Goal: Task Accomplishment & Management: Manage account settings

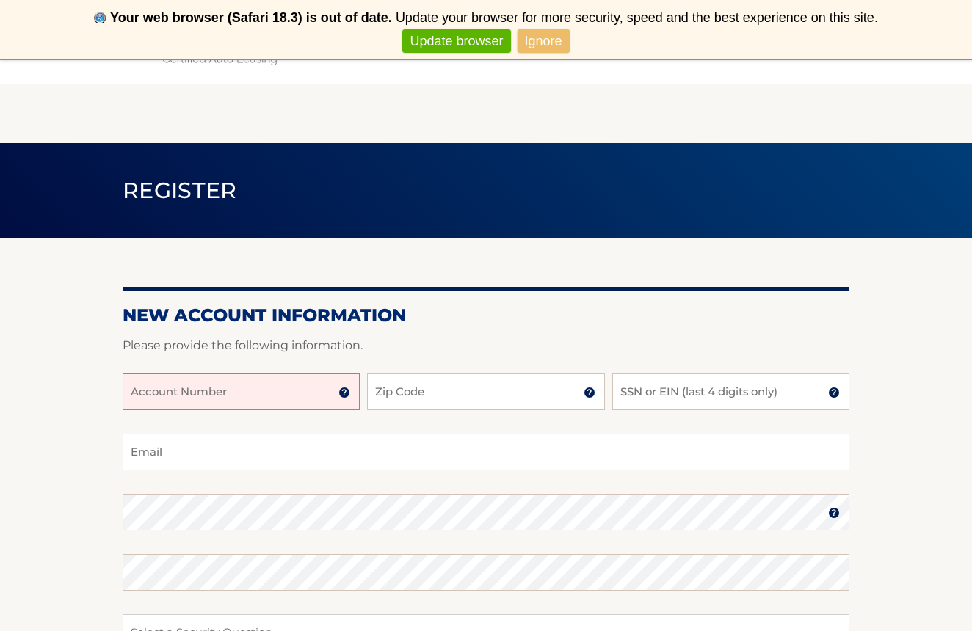
click at [261, 396] on input "Account Number" at bounding box center [241, 392] width 237 height 37
type input "44455988674"
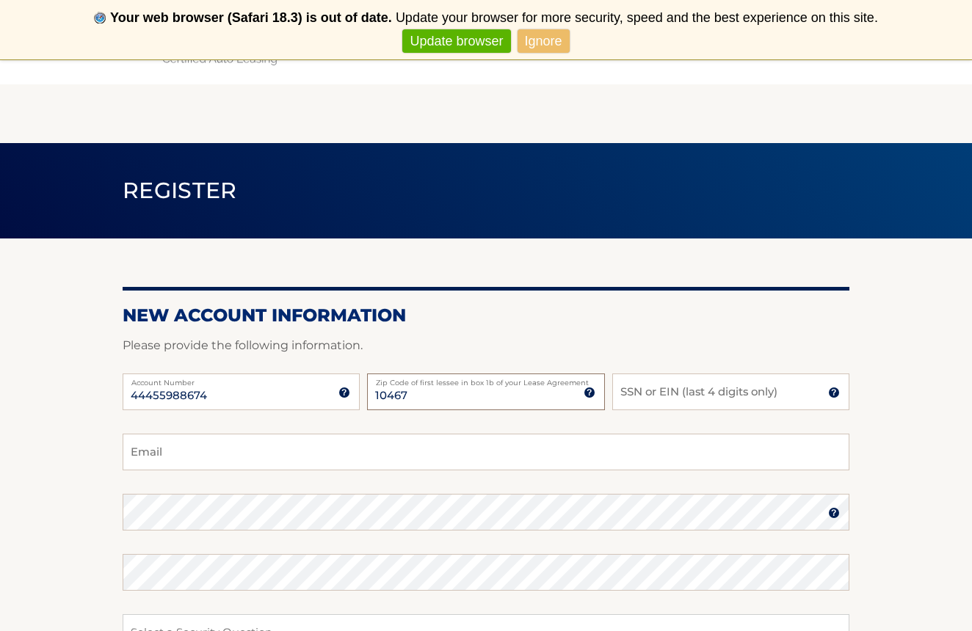
type input "10467"
click at [658, 392] on input "SSN or EIN (last 4 digits only)" at bounding box center [730, 392] width 237 height 37
type input "7614"
type input "cagosto21@hotmail.com"
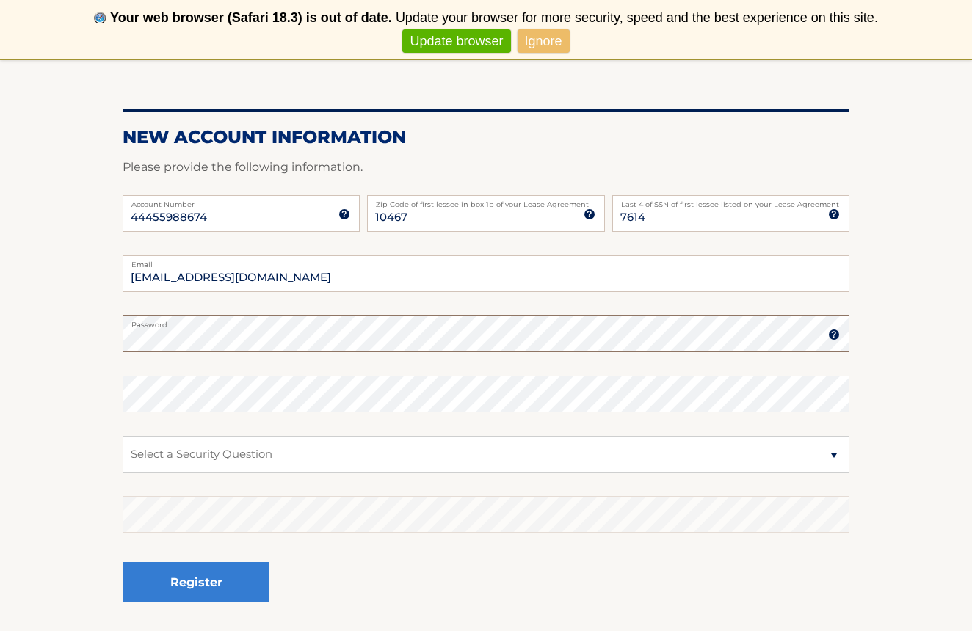
scroll to position [203, 0]
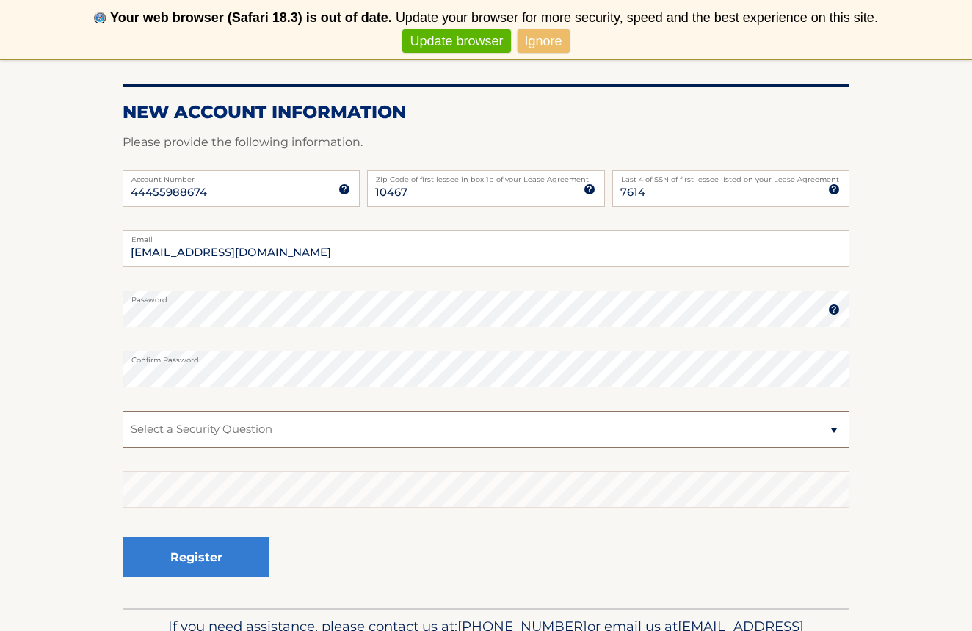
select select "2"
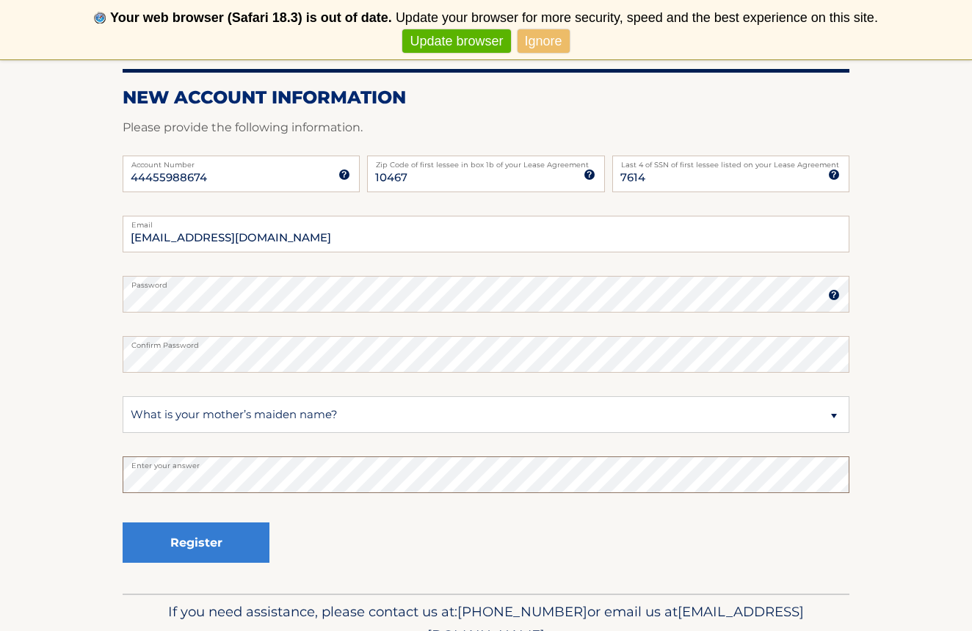
scroll to position [219, 0]
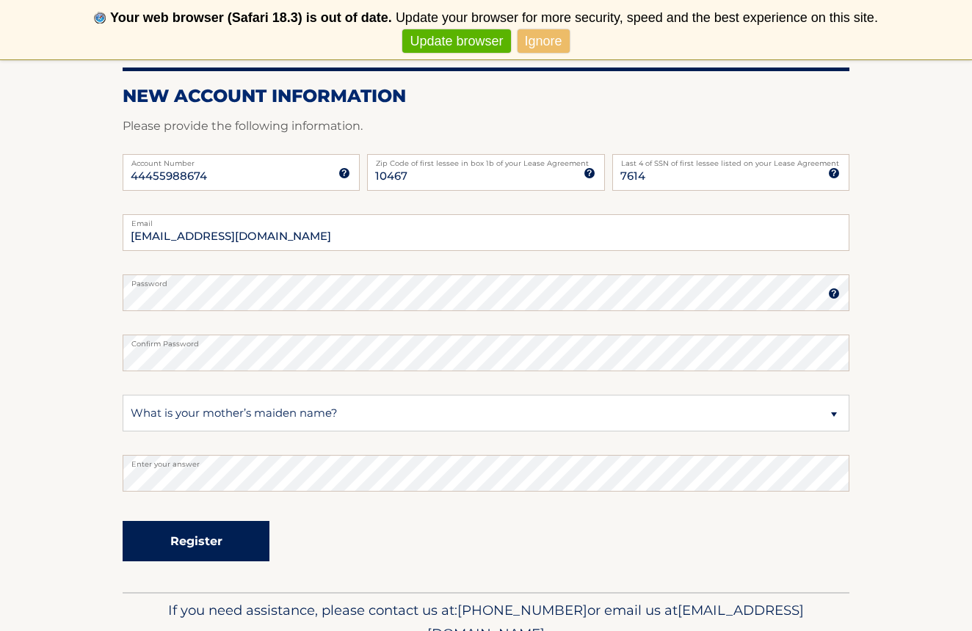
click at [219, 539] on button "Register" at bounding box center [196, 541] width 147 height 40
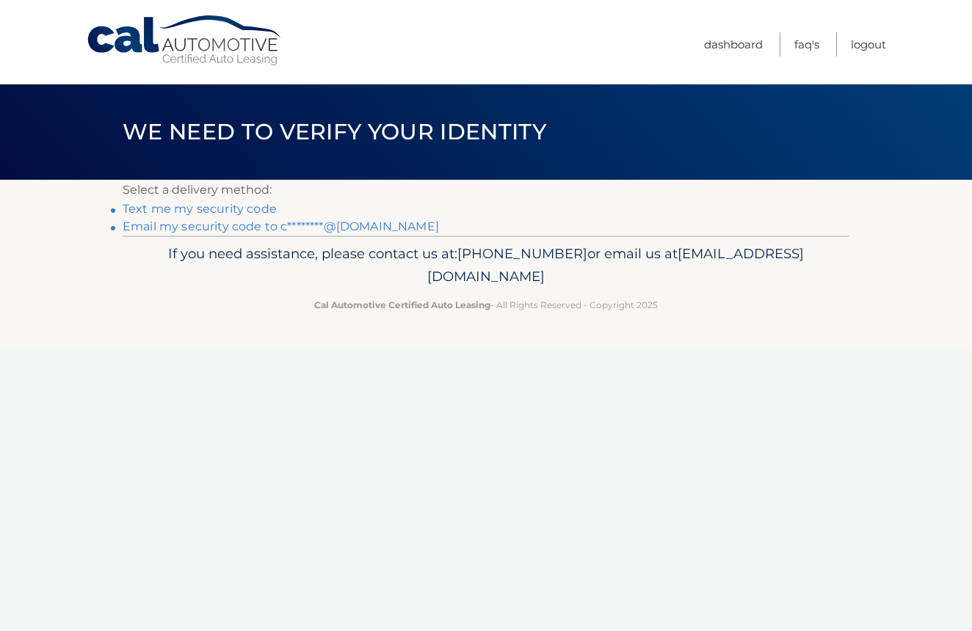
click at [187, 227] on link "Email my security code to c********@hotmail.com" at bounding box center [281, 226] width 316 height 14
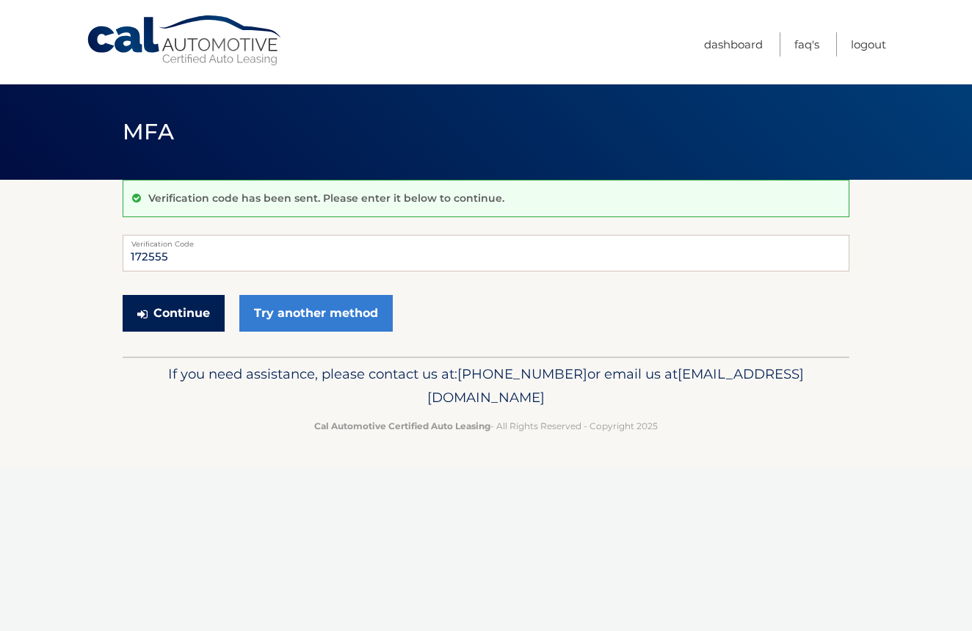
type input "172555"
click at [186, 316] on button "Continue" at bounding box center [174, 313] width 102 height 37
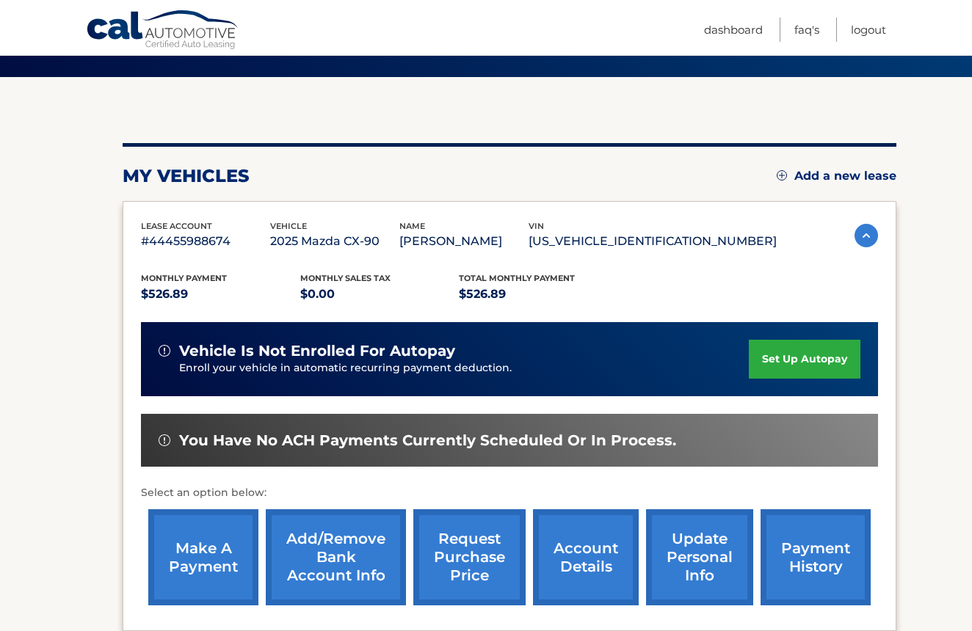
scroll to position [109, 0]
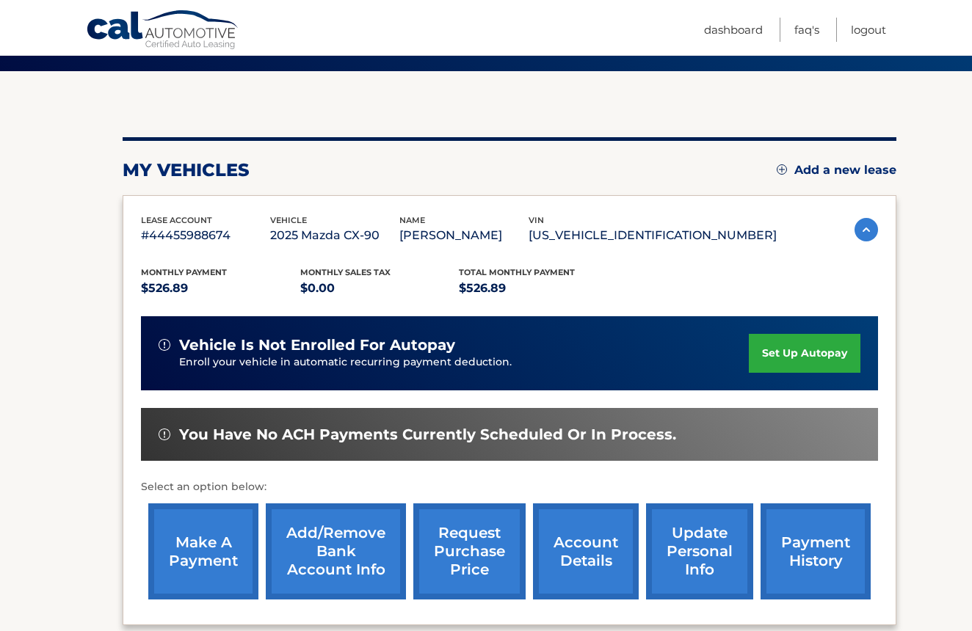
click at [768, 344] on link "set up autopay" at bounding box center [805, 353] width 112 height 39
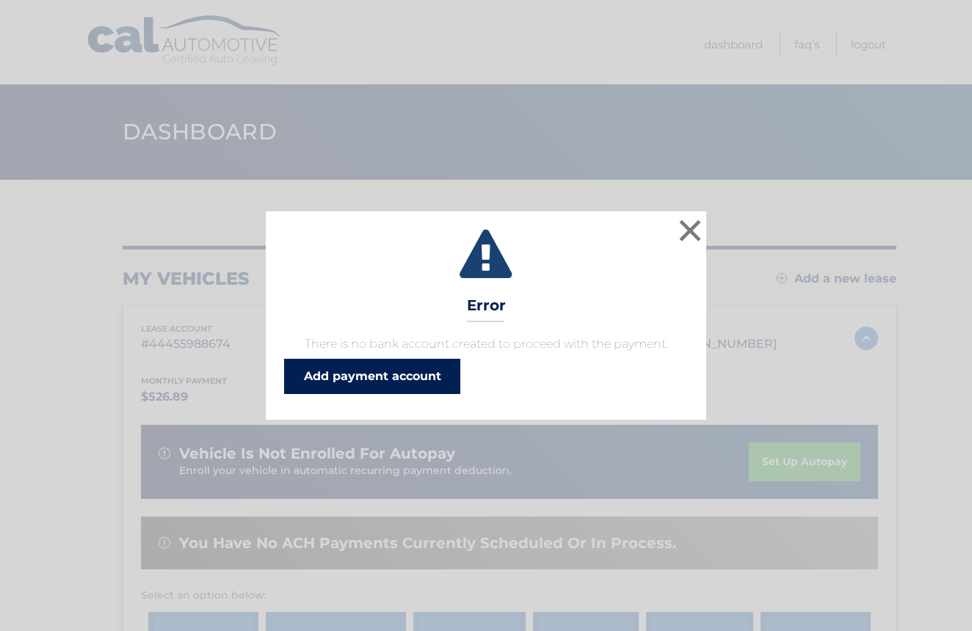
click at [389, 368] on link "Add payment account" at bounding box center [372, 376] width 176 height 35
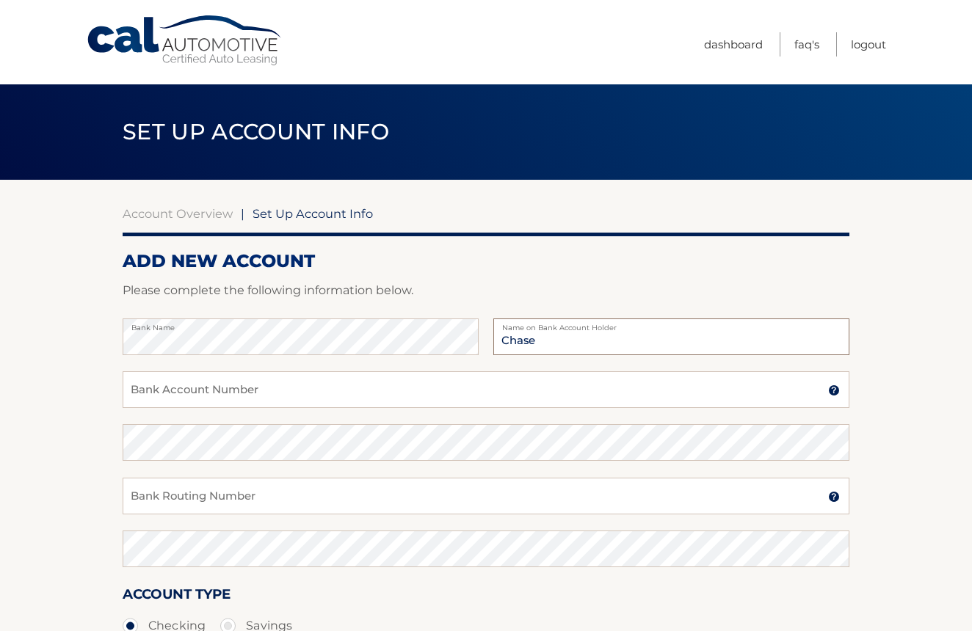
click at [545, 343] on input "Chase" at bounding box center [671, 336] width 356 height 37
type input "C"
type input "christian"
click at [260, 401] on input "Bank Account Number" at bounding box center [486, 389] width 726 height 37
type input "795005743"
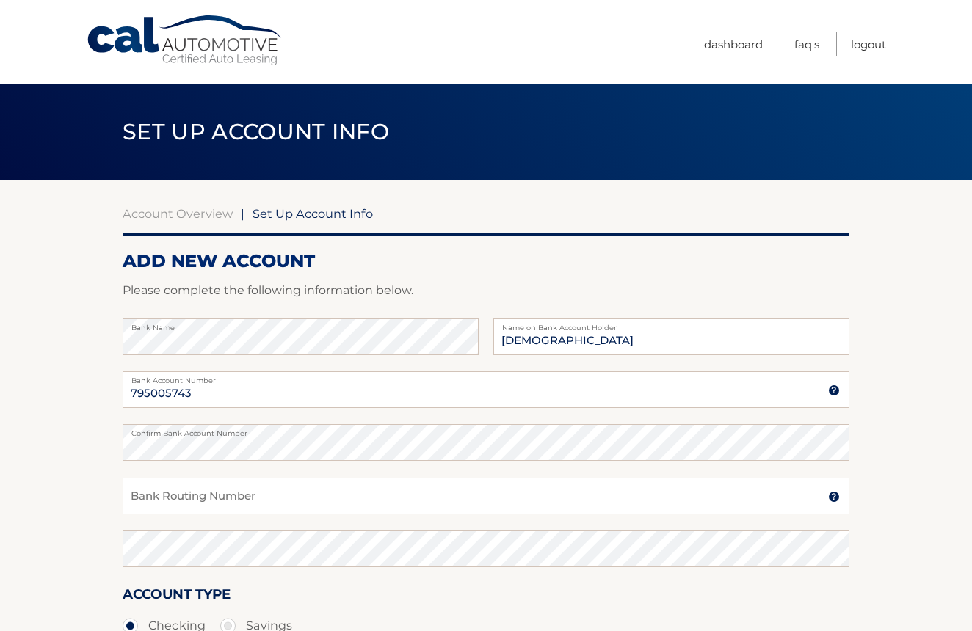
click at [238, 503] on input "Bank Routing Number" at bounding box center [486, 496] width 726 height 37
type input "021000021"
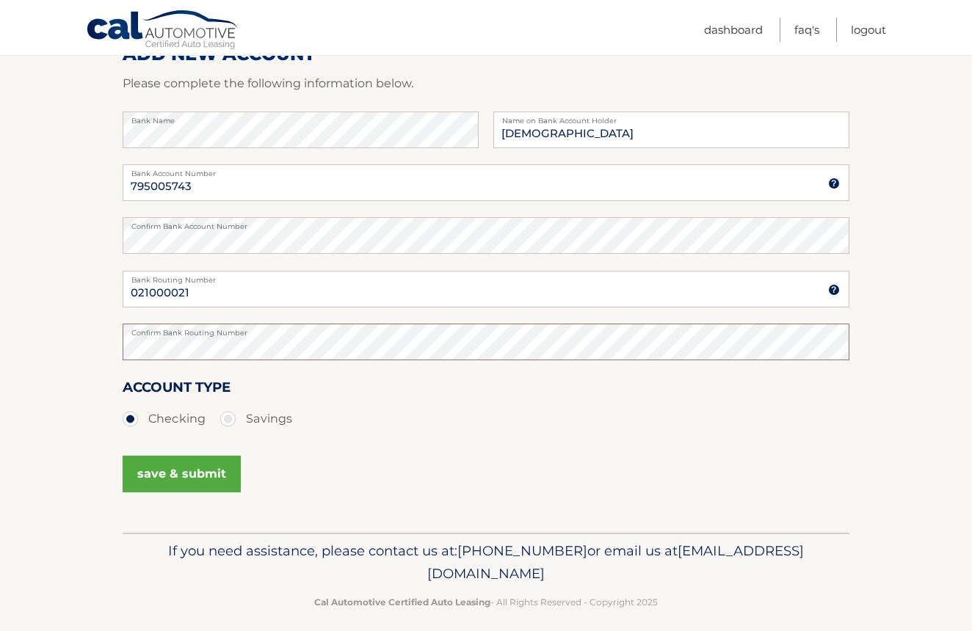
scroll to position [206, 0]
click at [560, 137] on input "christian" at bounding box center [671, 130] width 356 height 37
type input "christian agosto"
click at [103, 177] on section "Account Overview | Set Up Account Info ADD NEW ACCOUNT Please complete the foll…" at bounding box center [486, 254] width 972 height 560
click at [191, 470] on button "save & submit" at bounding box center [182, 474] width 118 height 37
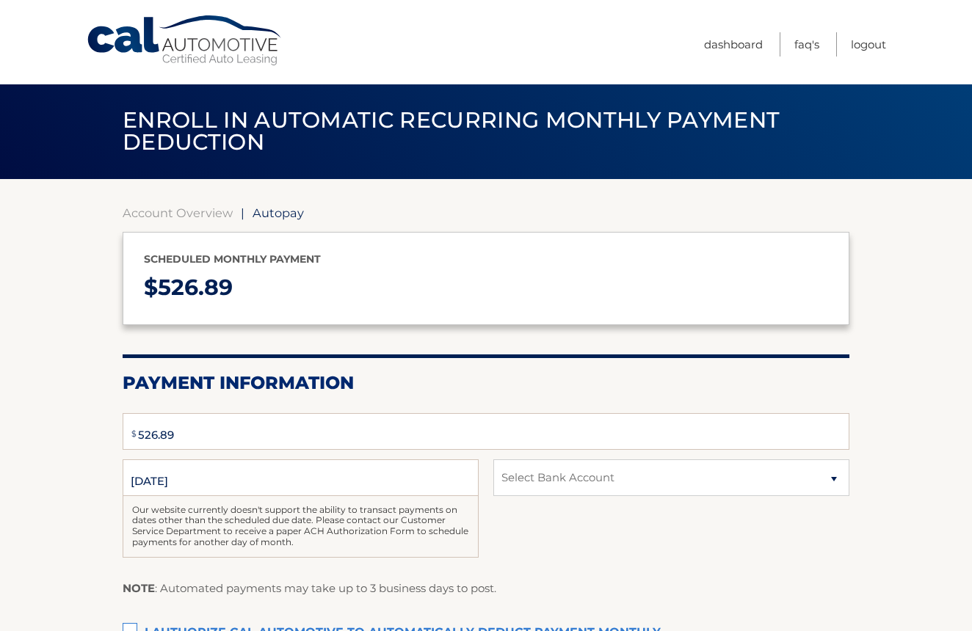
select select "NmE5MjU4ZGYtYjFhYi00Y2NhLWEyZTEtMTZlZjY4ODNmNDFi"
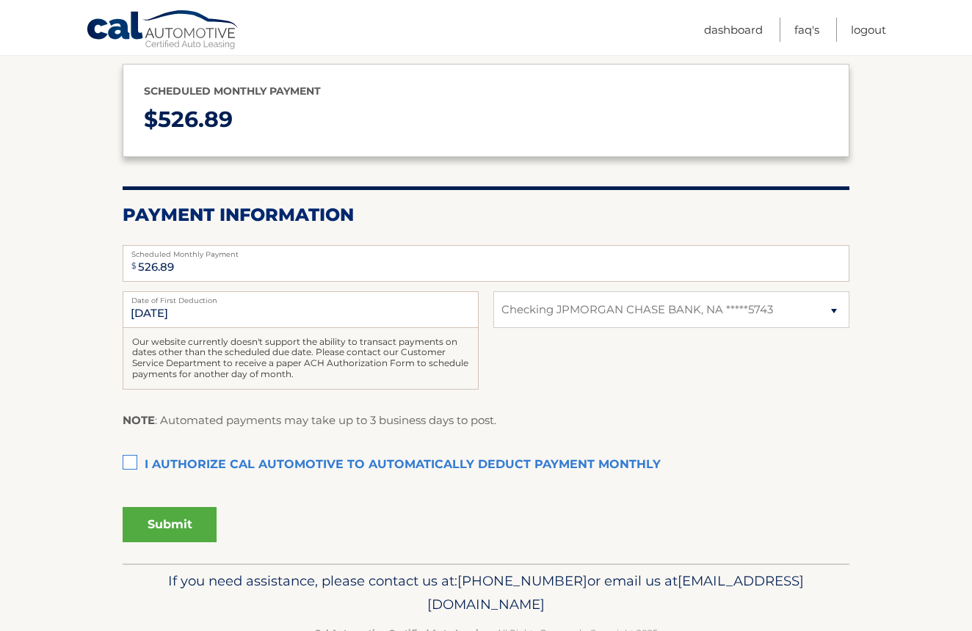
scroll to position [175, 0]
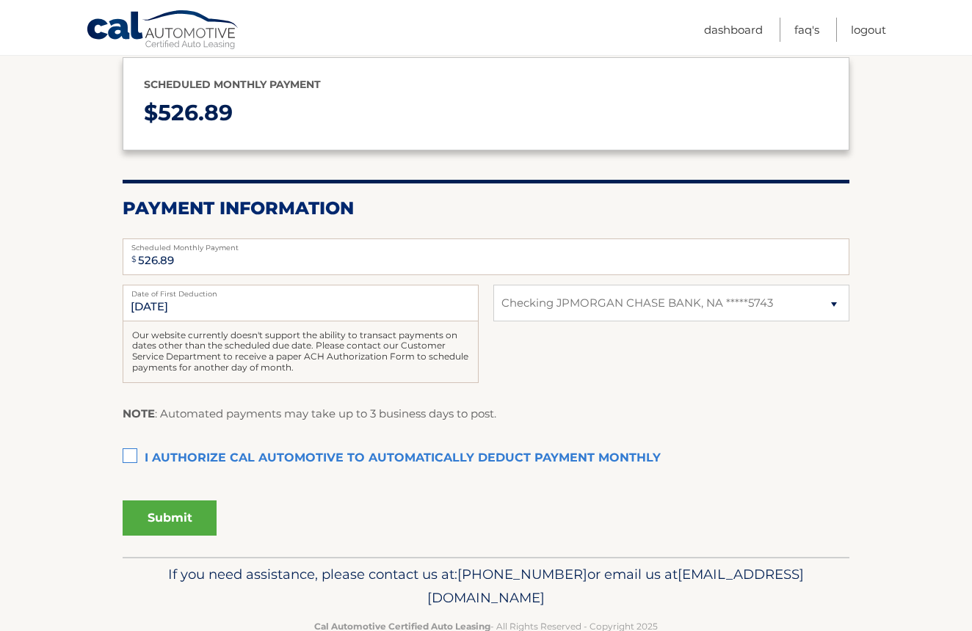
click at [131, 449] on label "I authorize cal automotive to automatically deduct payment monthly This checkbo…" at bounding box center [486, 458] width 726 height 29
click at [0, 0] on input "I authorize cal automotive to automatically deduct payment monthly This checkbo…" at bounding box center [0, 0] width 0 height 0
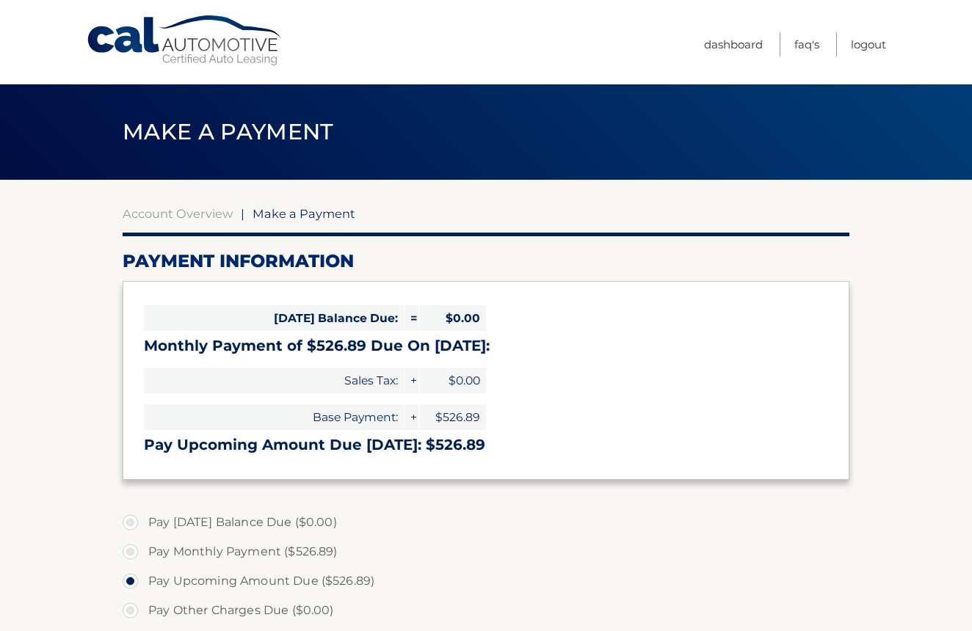
select select "NmE5MjU4ZGYtYjFhYi00Y2NhLWEyZTEtMTZlZjY4ODNmNDFi"
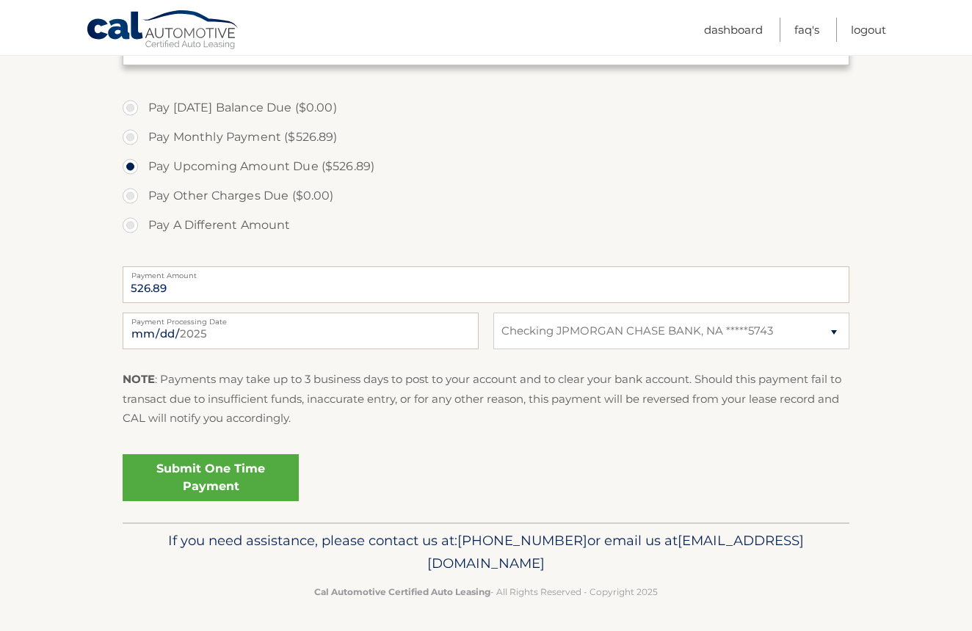
scroll to position [414, 0]
click at [244, 466] on link "Submit One Time Payment" at bounding box center [211, 478] width 176 height 47
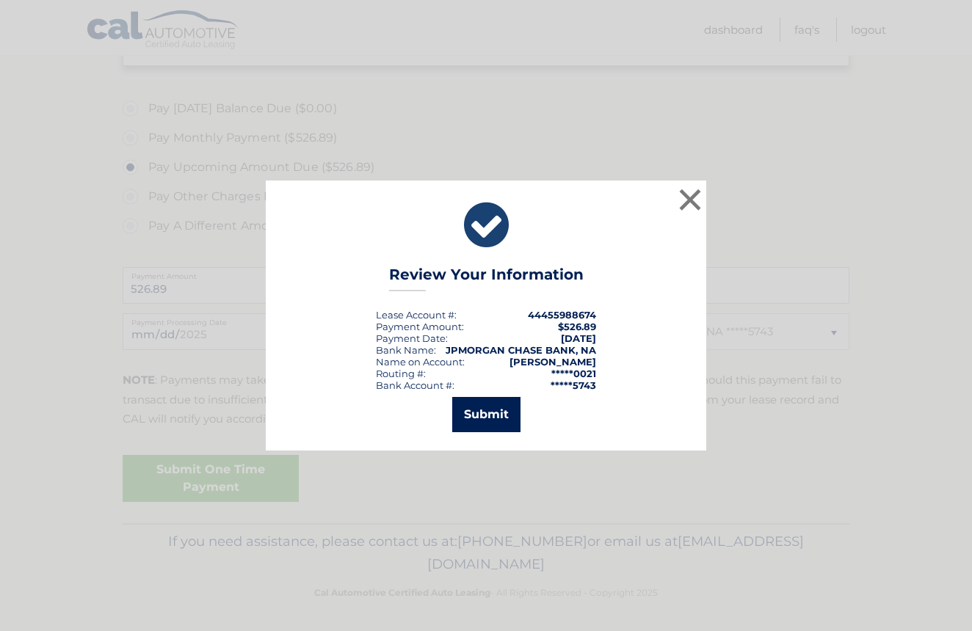
click at [464, 420] on button "Submit" at bounding box center [486, 414] width 68 height 35
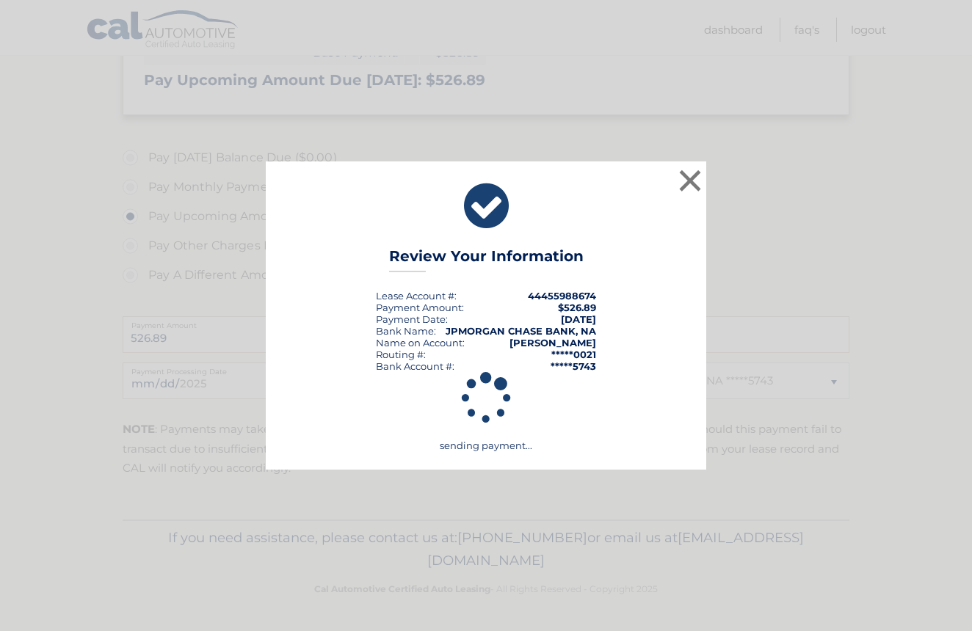
scroll to position [361, 0]
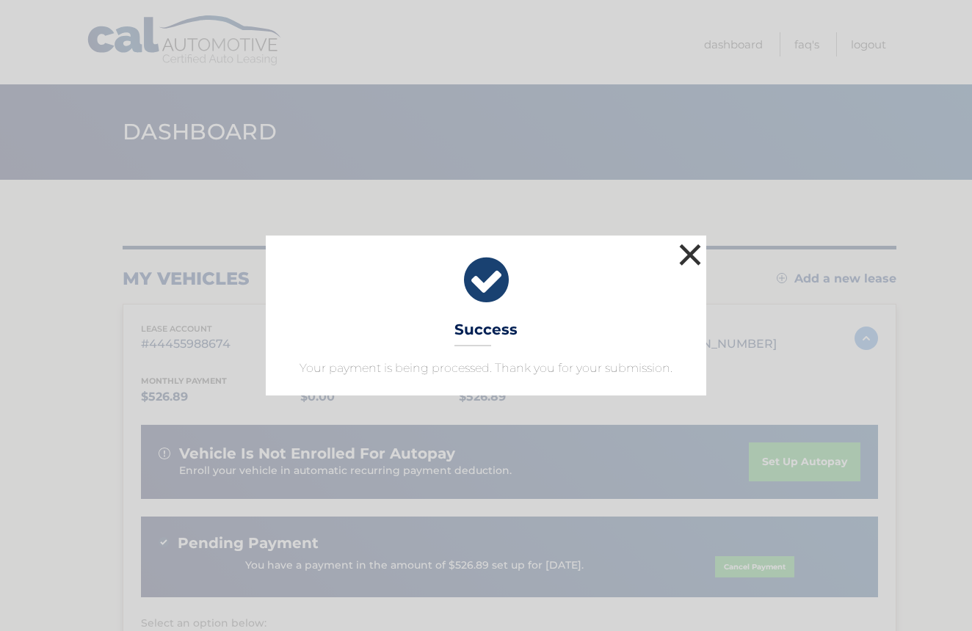
click at [685, 255] on button "×" at bounding box center [689, 254] width 29 height 29
